Goal: Information Seeking & Learning: Learn about a topic

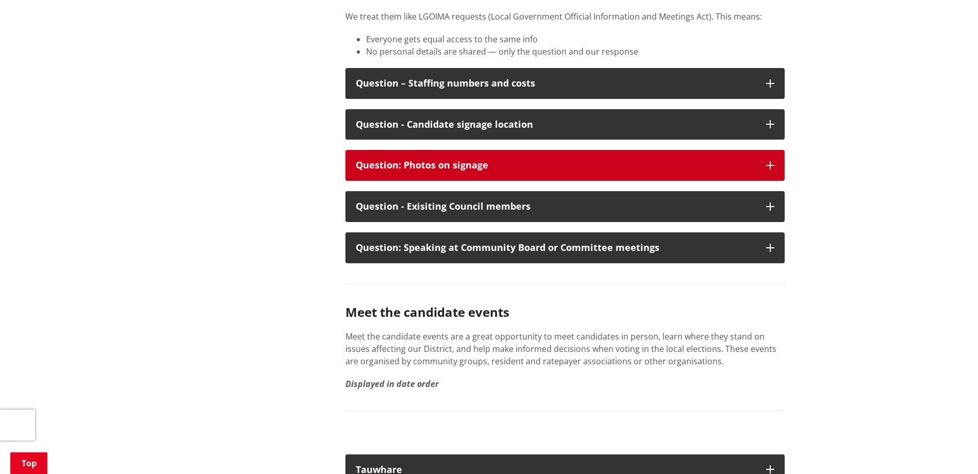
scroll to position [1546, 0]
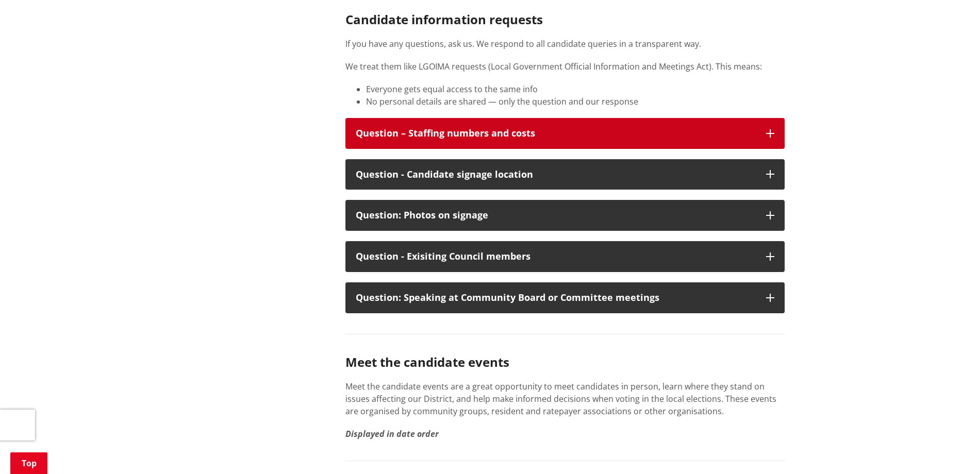
click at [498, 118] on button "Question – Staffing numbers and costs" at bounding box center [564, 133] width 439 height 31
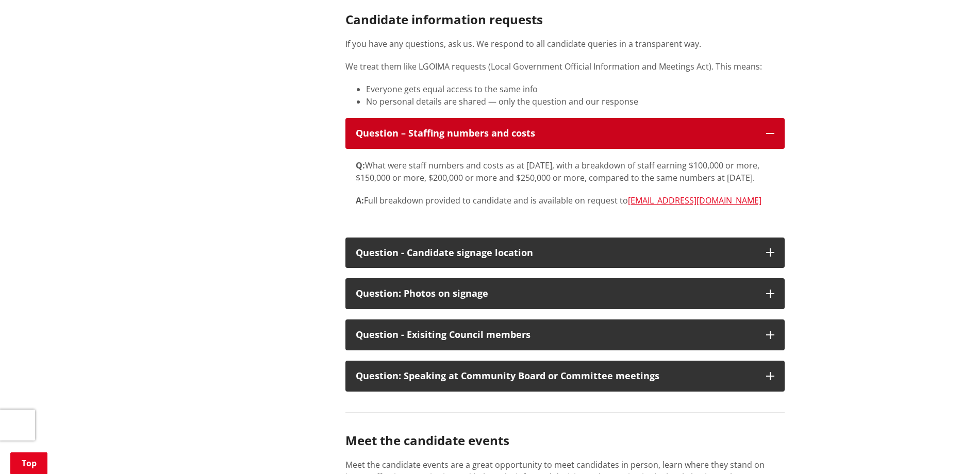
click at [498, 118] on button "Question – Staffing numbers and costs" at bounding box center [564, 133] width 439 height 31
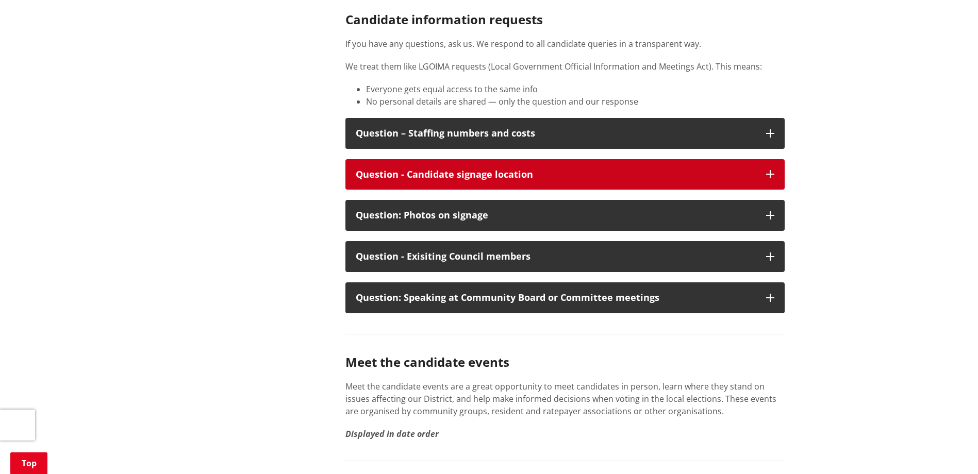
click at [461, 169] on button "Question - Candidate signage location" at bounding box center [564, 174] width 439 height 31
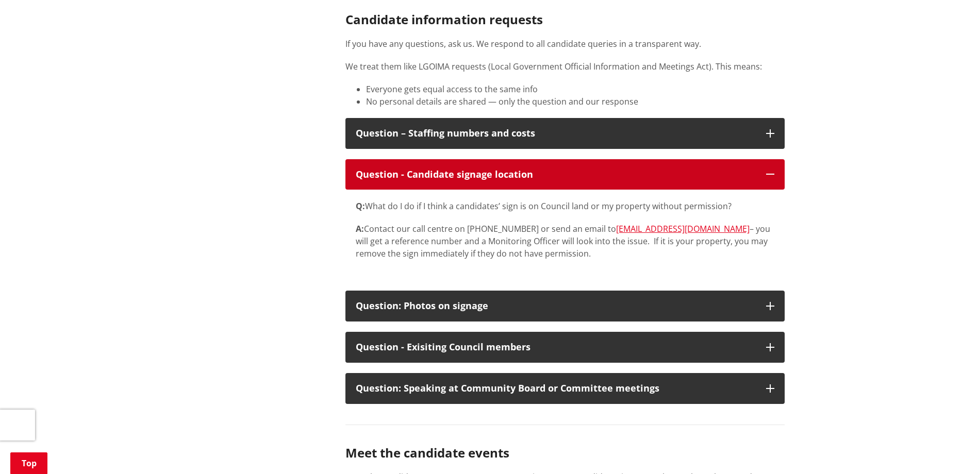
click at [461, 169] on button "Question - Candidate signage location" at bounding box center [564, 174] width 439 height 31
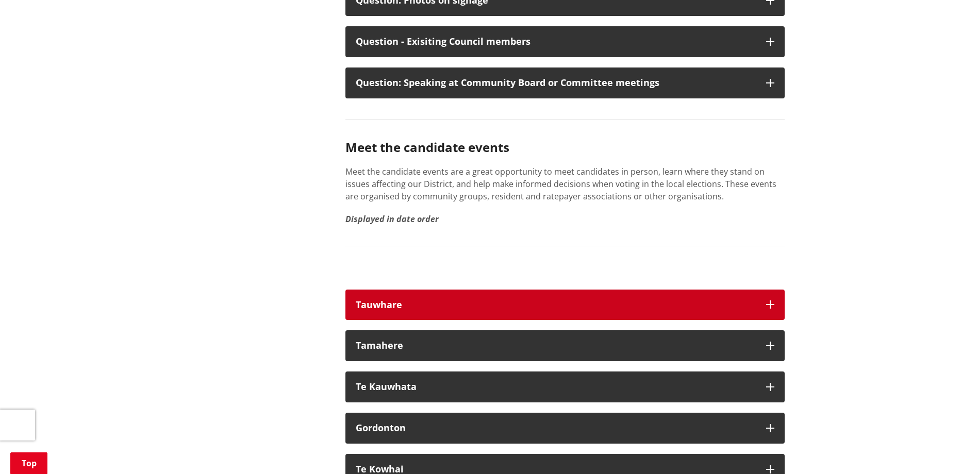
scroll to position [1804, 0]
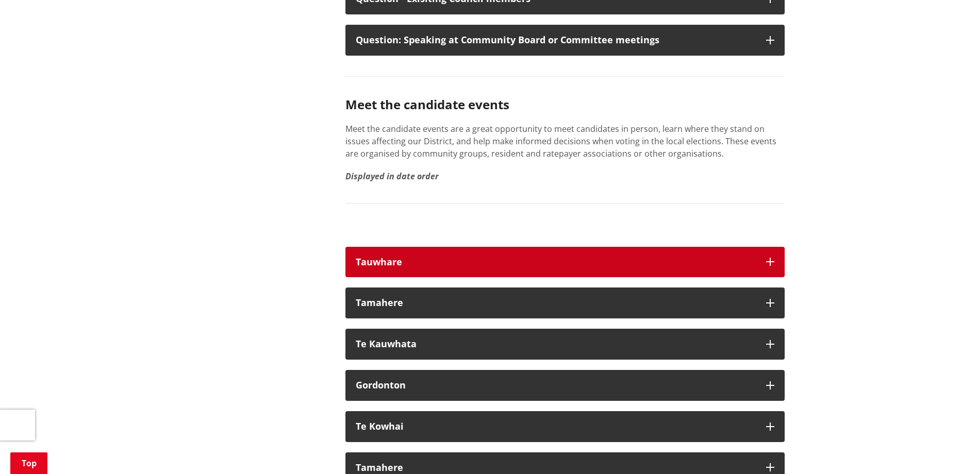
click at [440, 257] on div "Tauwhare" at bounding box center [556, 262] width 400 height 10
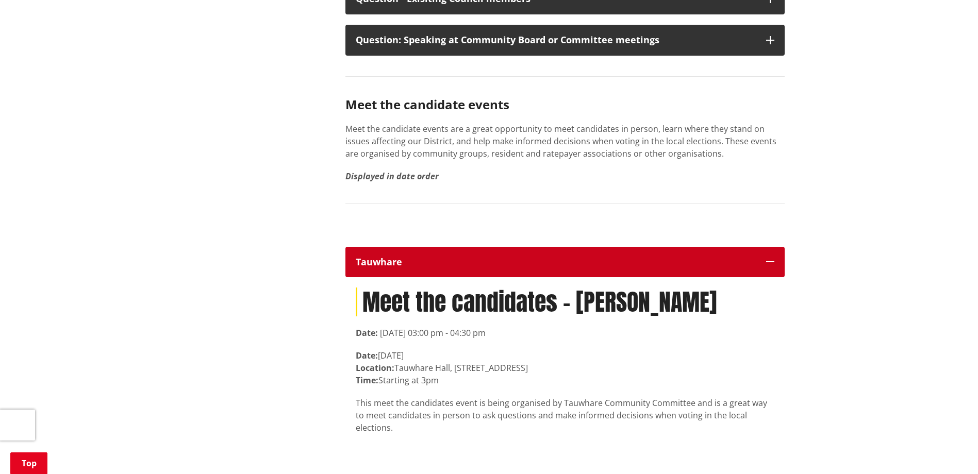
click at [440, 257] on div "Tauwhare" at bounding box center [556, 262] width 400 height 10
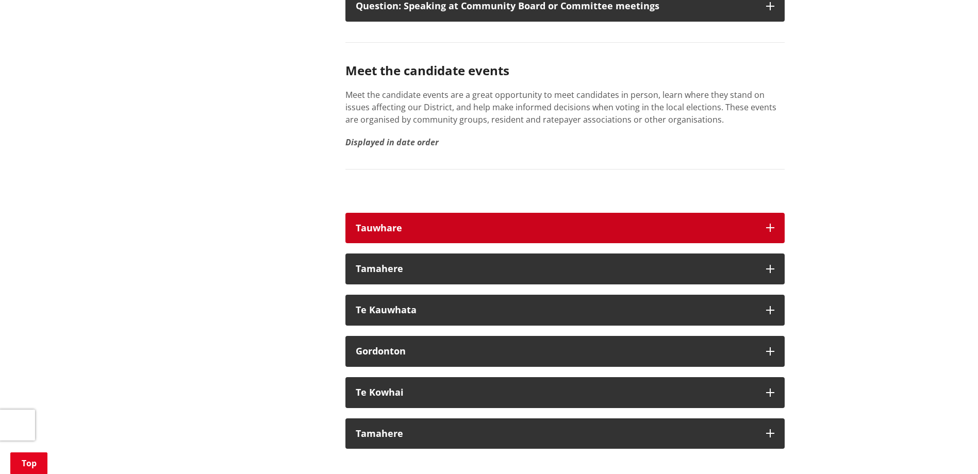
scroll to position [1856, 0]
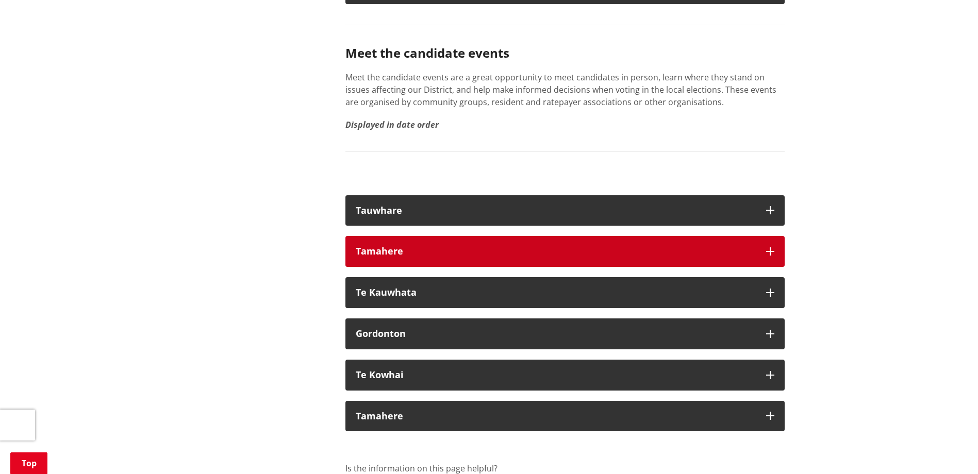
click at [437, 236] on button "Tamahere" at bounding box center [564, 251] width 439 height 31
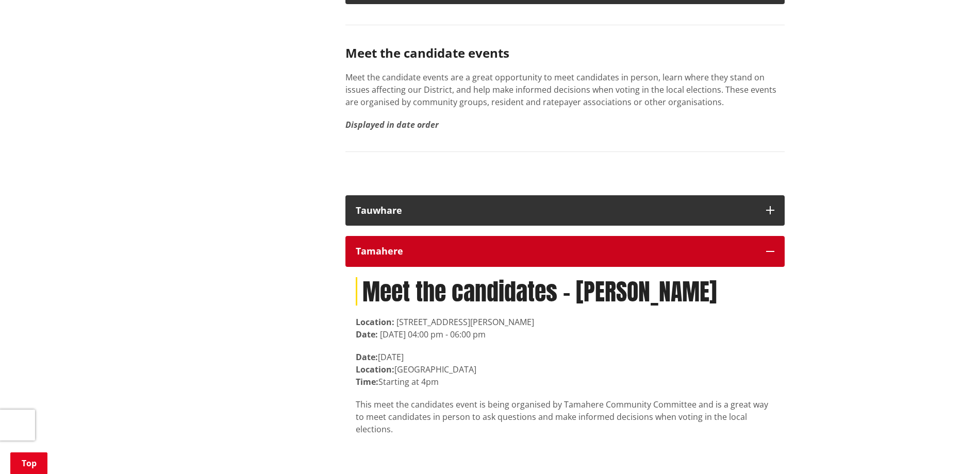
click at [437, 236] on button "Tamahere" at bounding box center [564, 251] width 439 height 31
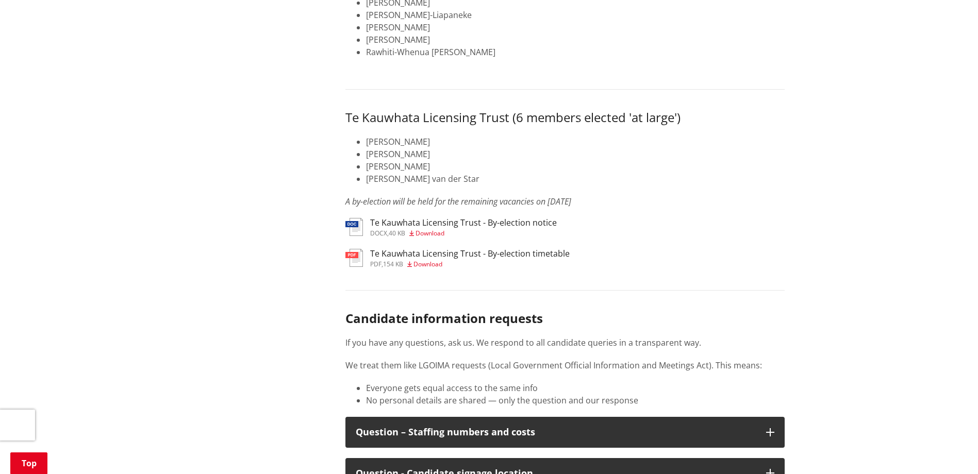
scroll to position [1237, 0]
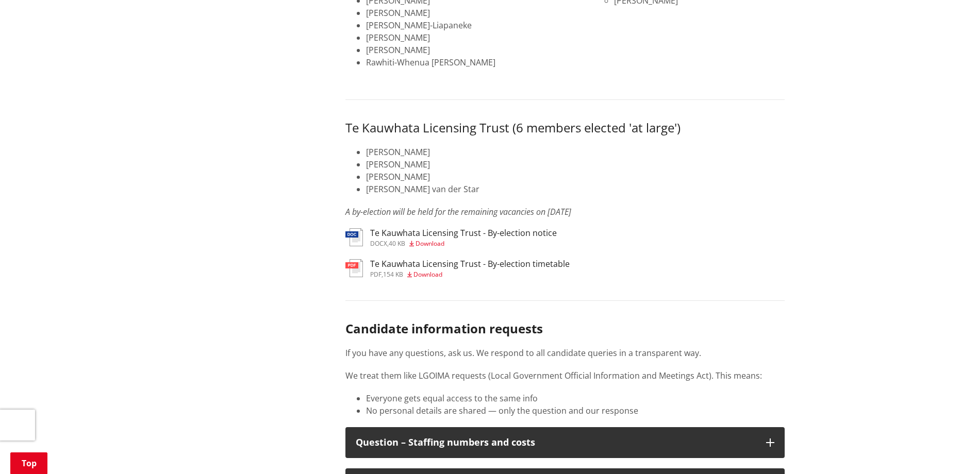
click at [533, 228] on h3 "Te Kauwhata Licensing Trust - By-election notice" at bounding box center [463, 233] width 187 height 10
